Goal: Task Accomplishment & Management: Use online tool/utility

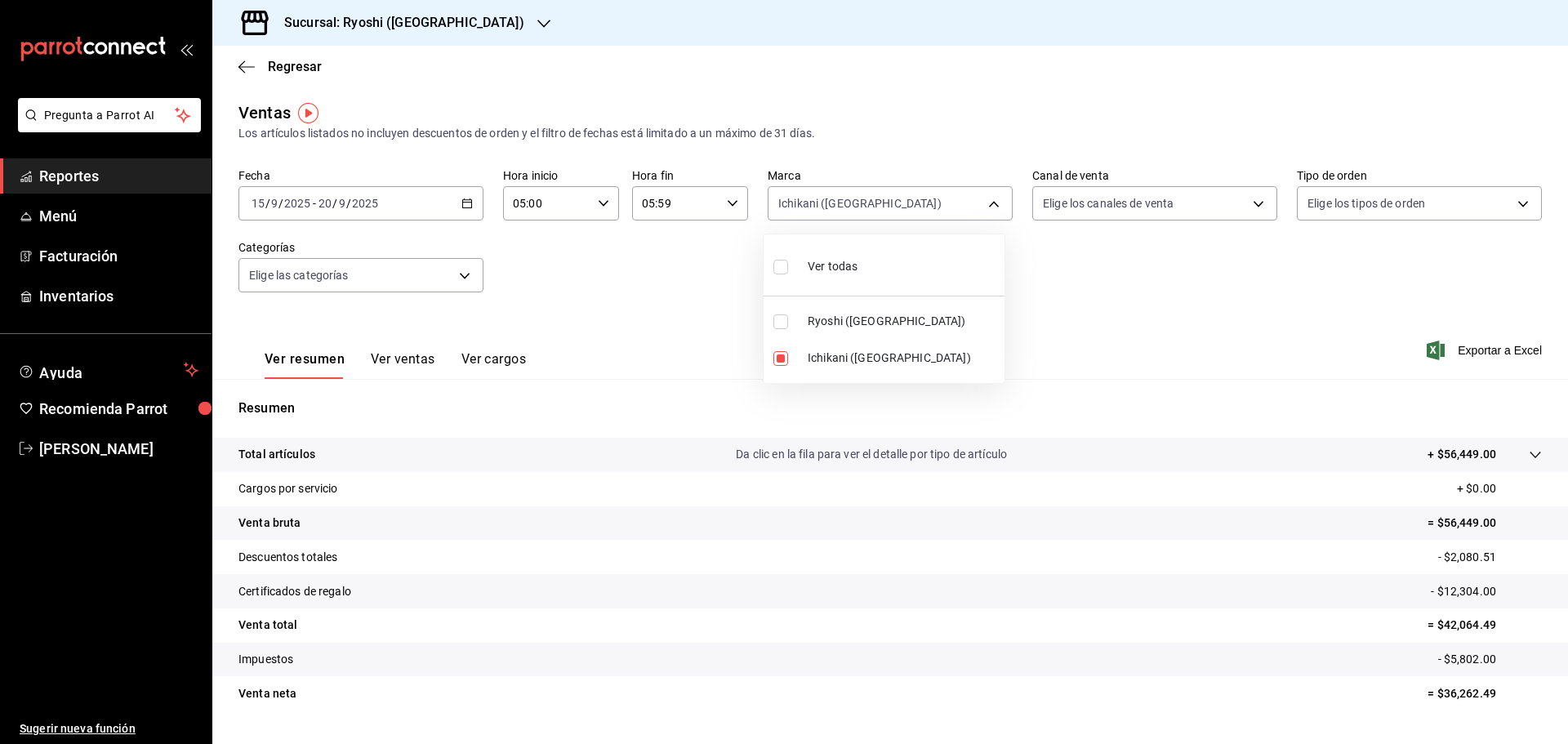
click at [783, 323] on input "checkbox" at bounding box center [780, 321] width 14 height 14
checkbox input "true"
type input "e80bf875-3c9c-4ad9-8c6a-14c8262011fc,26ca50e5-a845-484f-a54e-8a4432b79f59"
checkbox input "true"
click at [779, 352] on input "checkbox" at bounding box center [780, 358] width 14 height 14
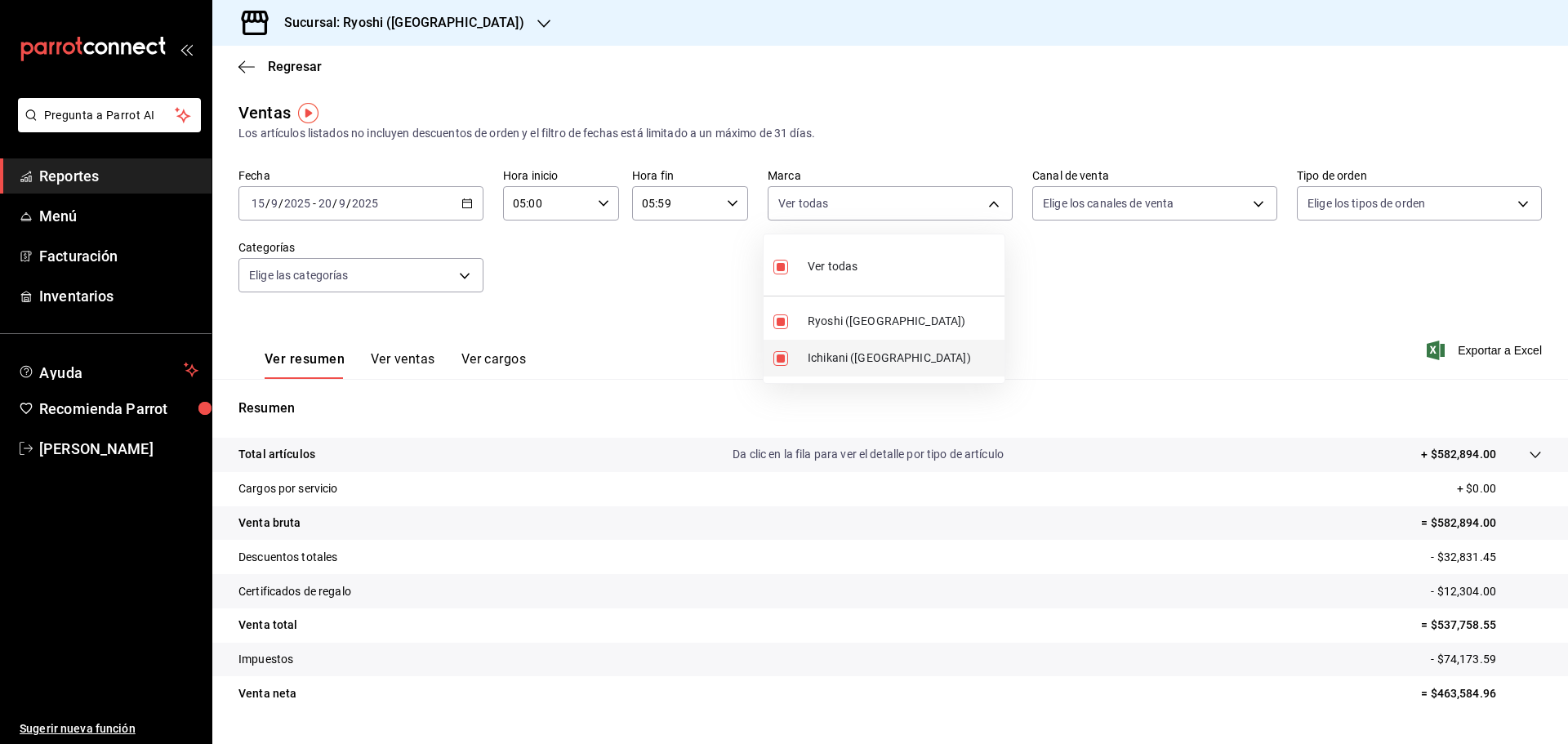
checkbox input "false"
type input "26ca50e5-a845-484f-a54e-8a4432b79f59"
checkbox input "false"
click at [1439, 698] on div at bounding box center [784, 372] width 1568 height 744
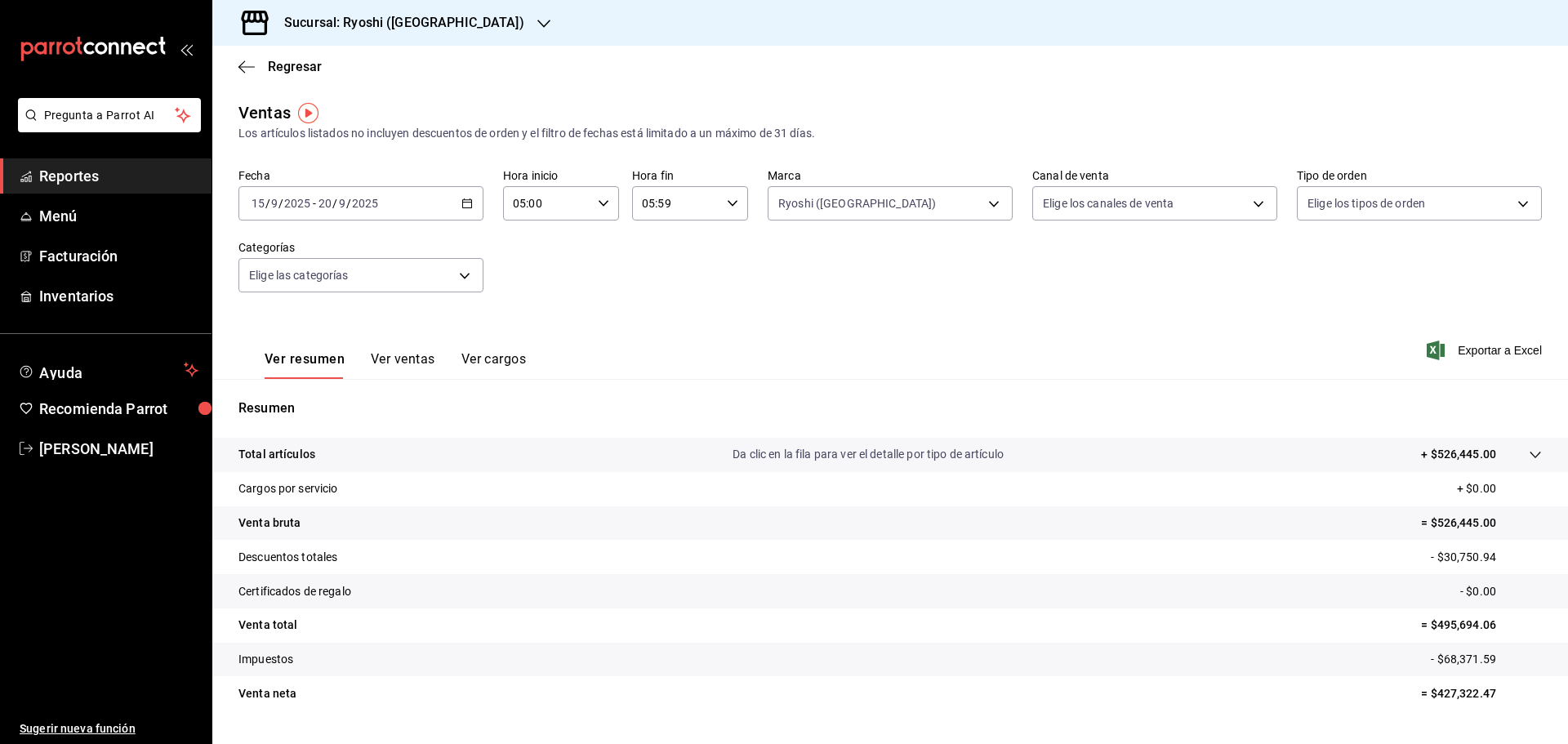
click at [537, 15] on div at bounding box center [543, 23] width 13 height 17
click at [254, 104] on span "Mochomos ([GEOGRAPHIC_DATA])" at bounding box center [316, 107] width 182 height 17
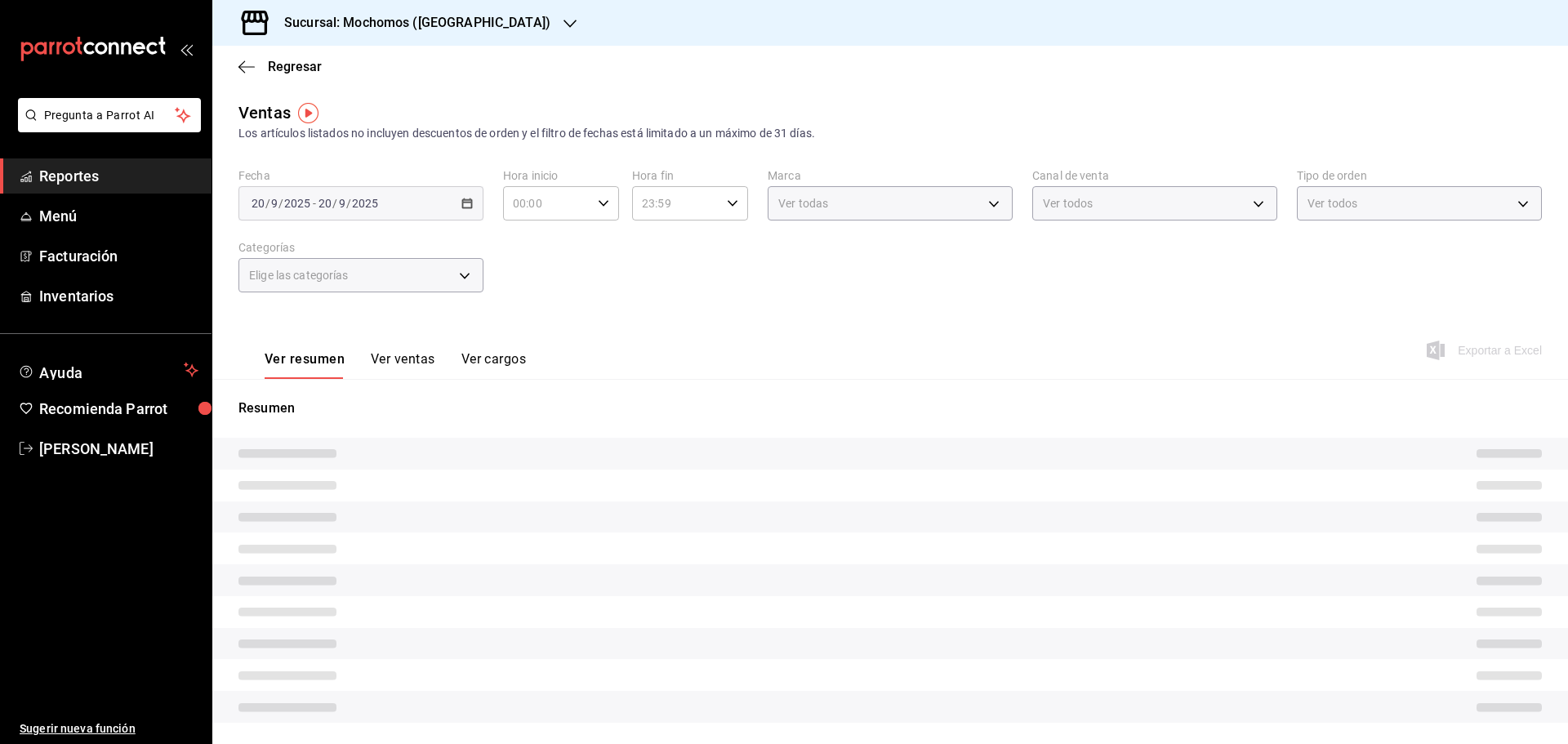
type input "05:00"
type input "05:59"
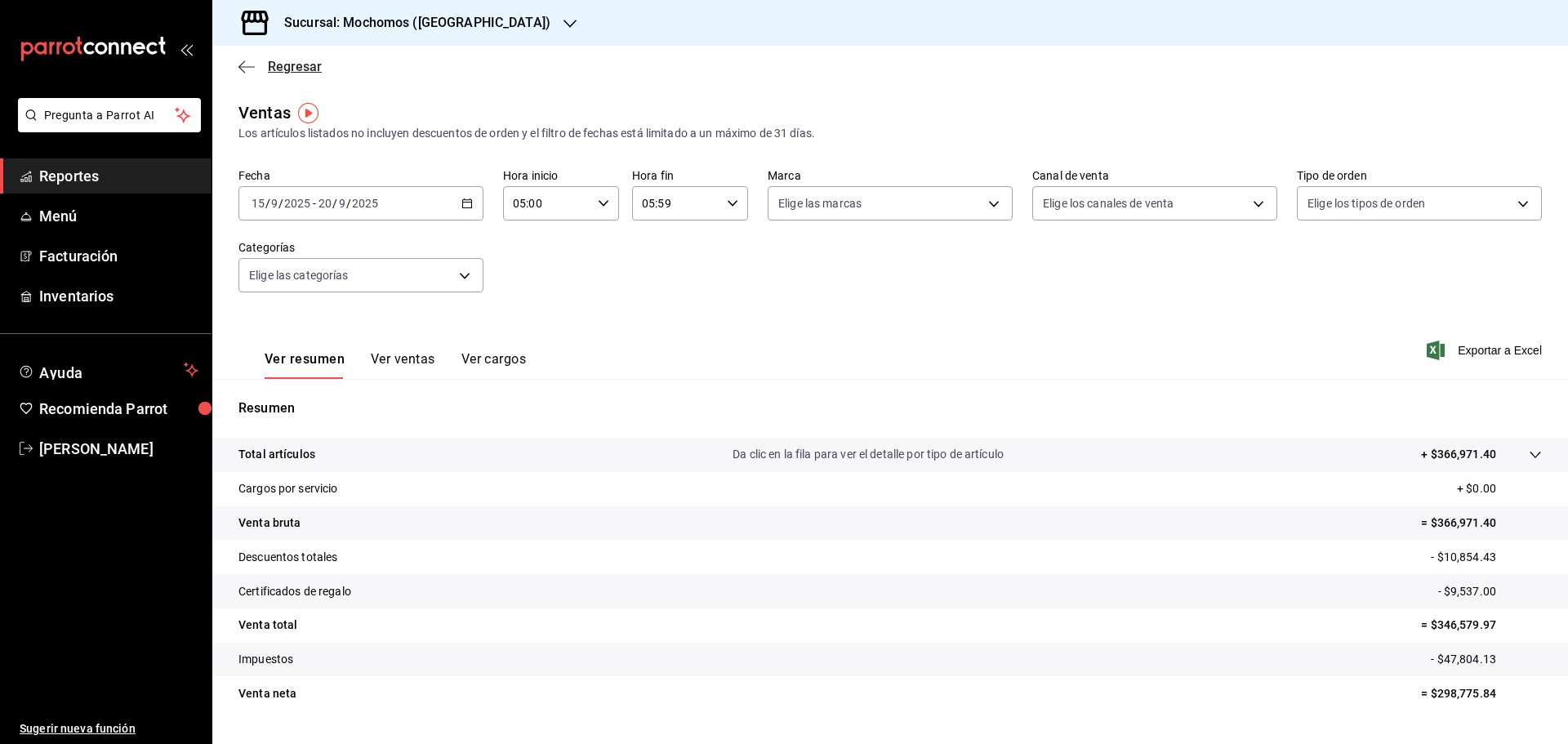
click at [242, 62] on icon "button" at bounding box center [246, 66] width 16 height 14
